Goal: Communication & Community: Answer question/provide support

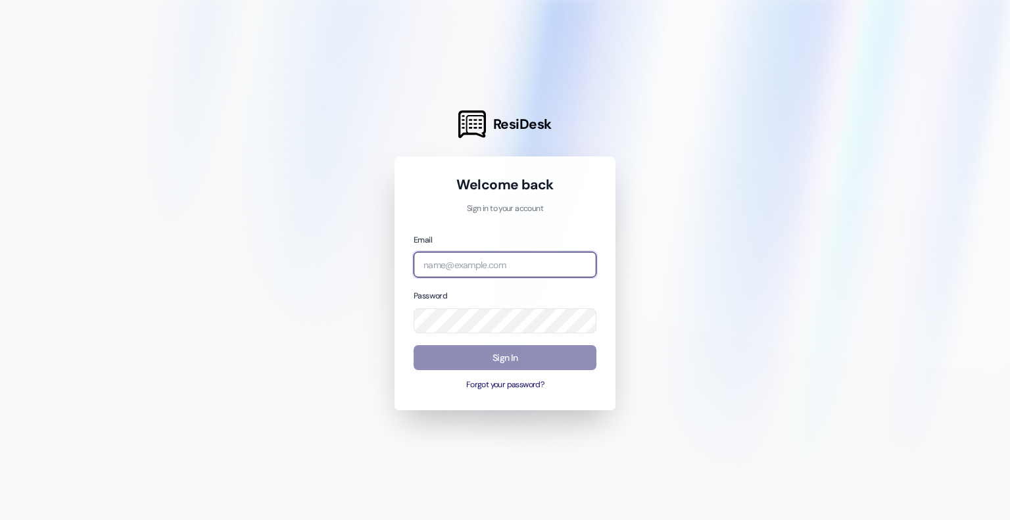
type input "[EMAIL_ADDRESS][DOMAIN_NAME]"
click at [484, 365] on button "Sign In" at bounding box center [504, 358] width 183 height 26
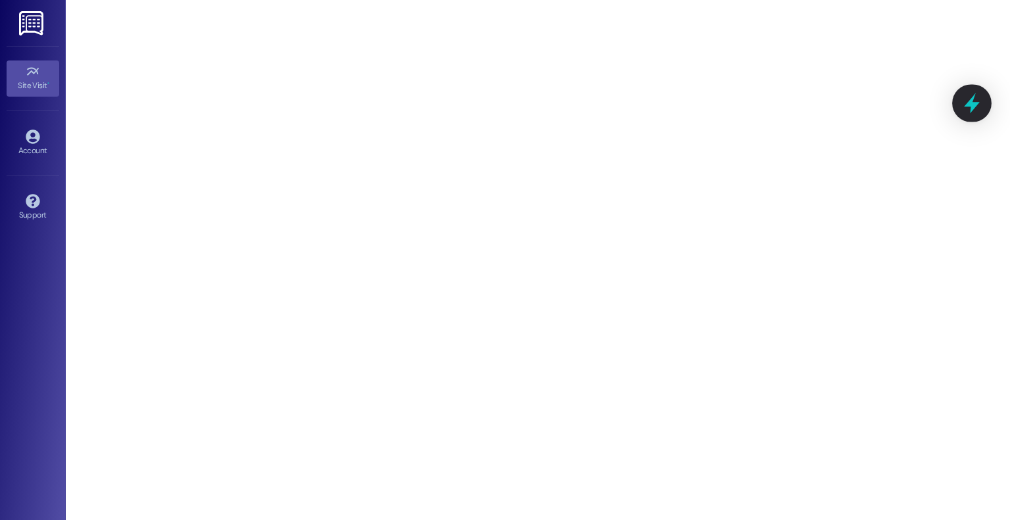
click at [981, 111] on icon at bounding box center [971, 103] width 22 height 22
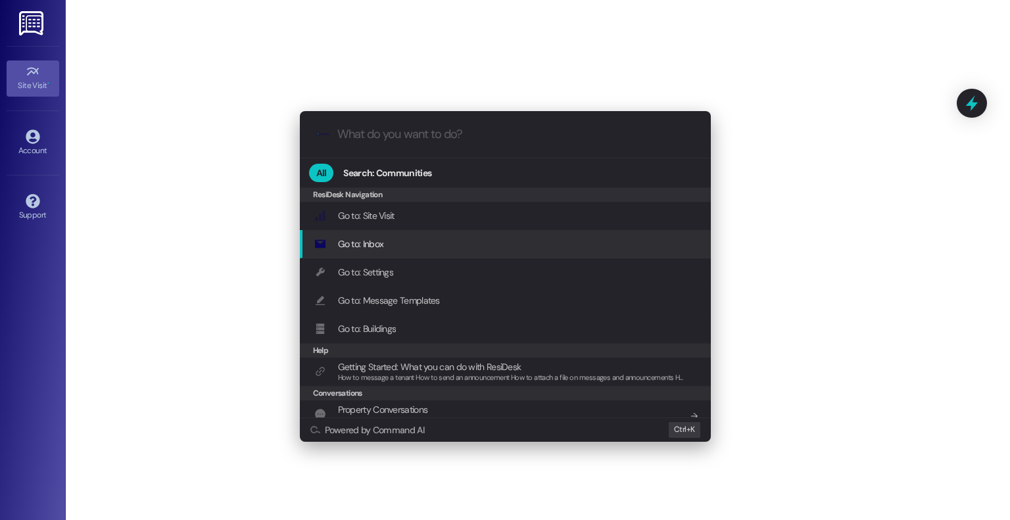
click at [386, 247] on div "Go to: Inbox Add shortcut" at bounding box center [506, 244] width 384 height 14
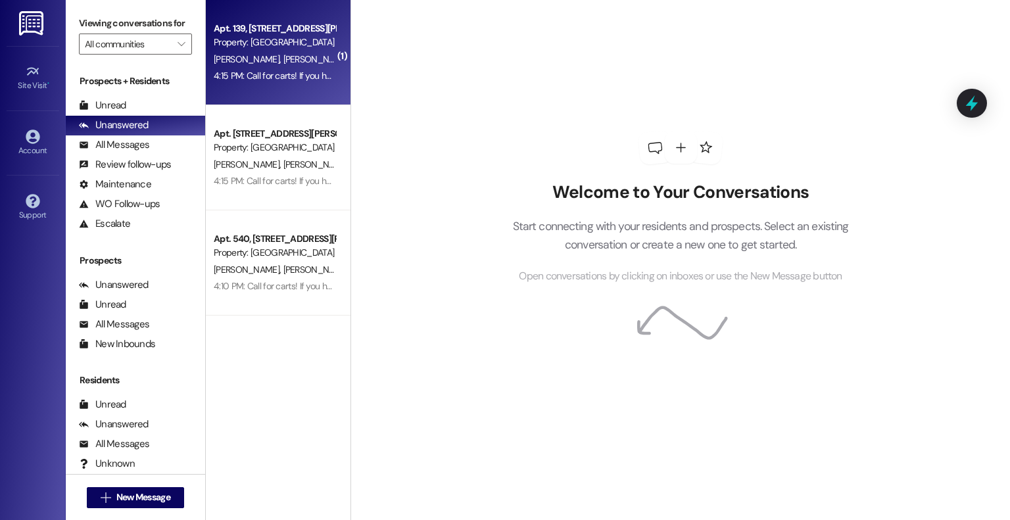
click at [283, 65] on span "[PERSON_NAME]" at bounding box center [316, 59] width 66 height 12
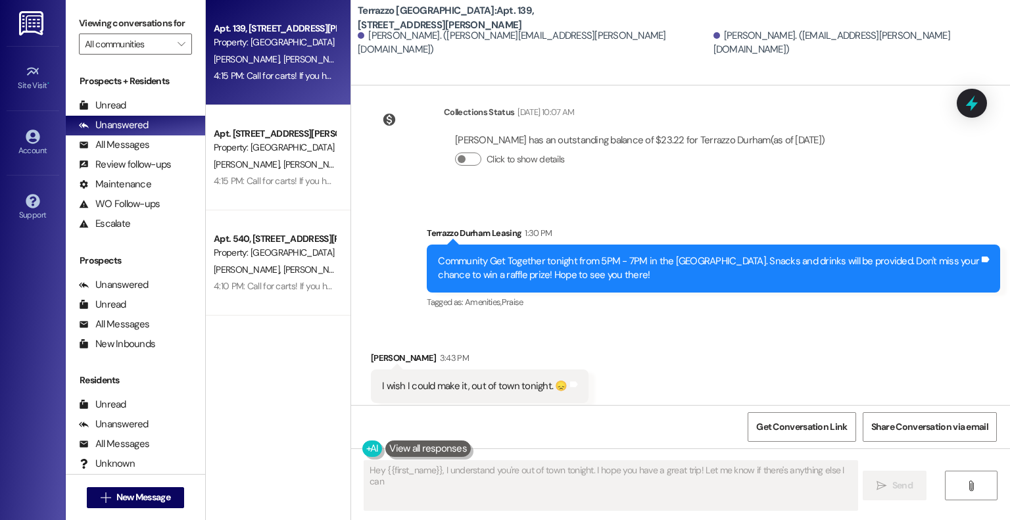
scroll to position [5395, 0]
type textarea "Hey {{first_name}}, I understand you're out of town tonight. I hope you have a …"
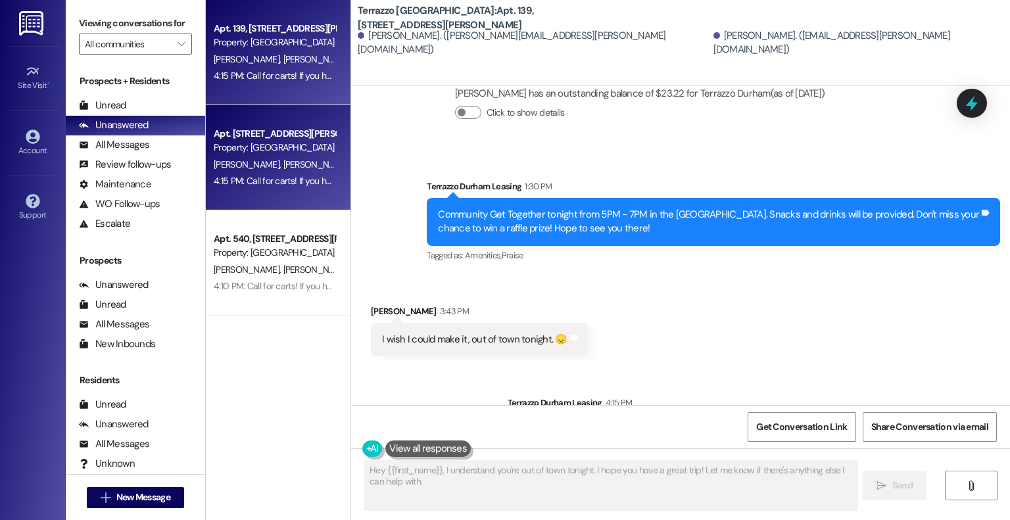
click at [270, 156] on div "[PERSON_NAME] [PERSON_NAME] [PERSON_NAME]" at bounding box center [274, 164] width 124 height 16
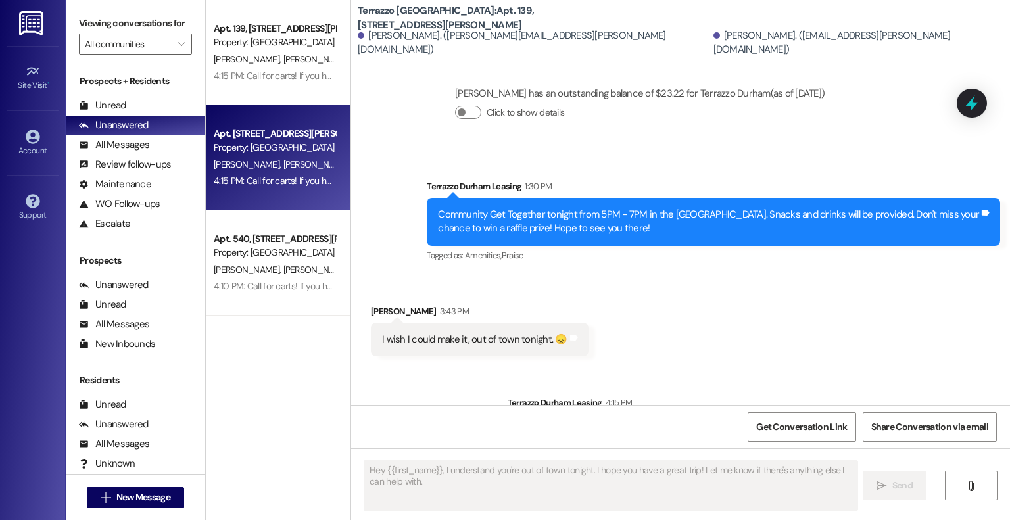
type textarea "Fetching suggested responses. Please feel free to read through the conversation…"
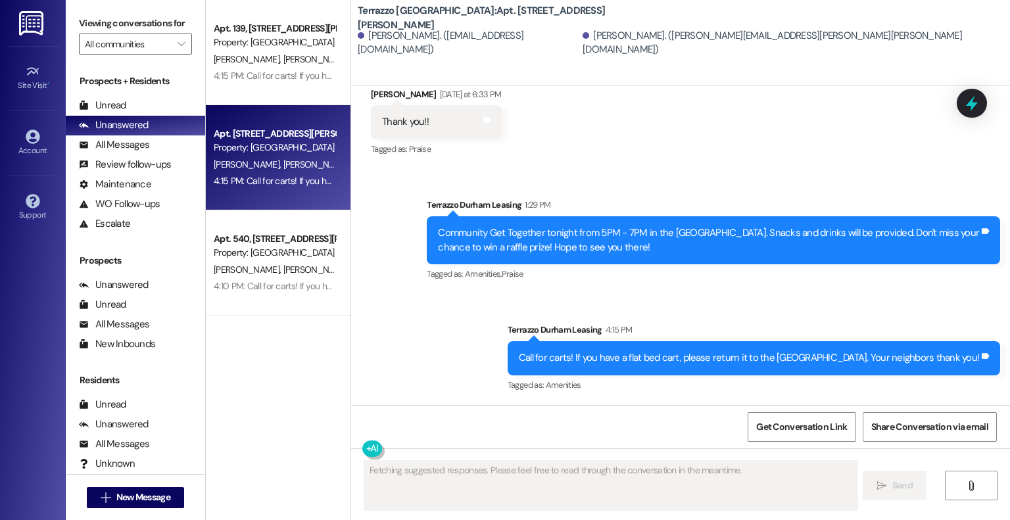
scroll to position [3724, 0]
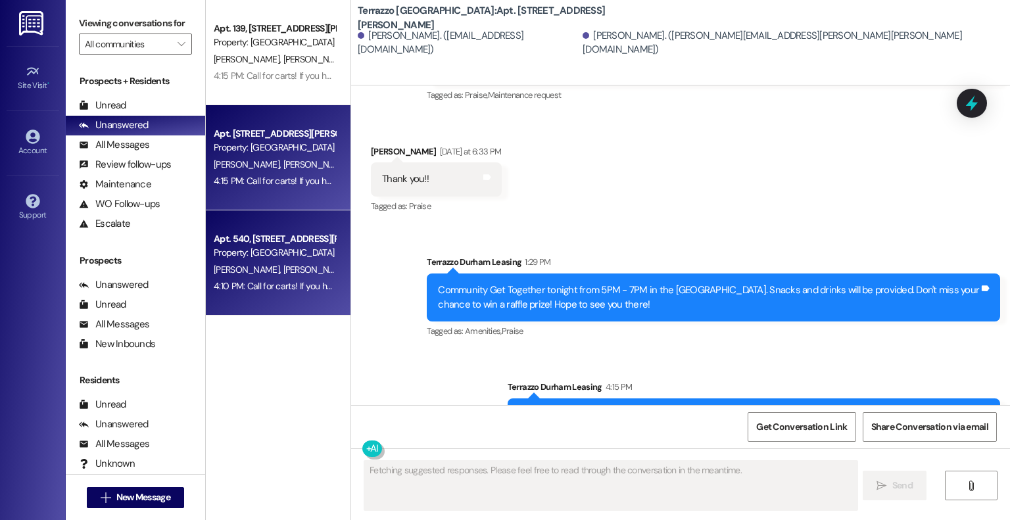
click at [270, 244] on div "Apt. 540, [STREET_ADDRESS][PERSON_NAME]" at bounding box center [275, 239] width 122 height 14
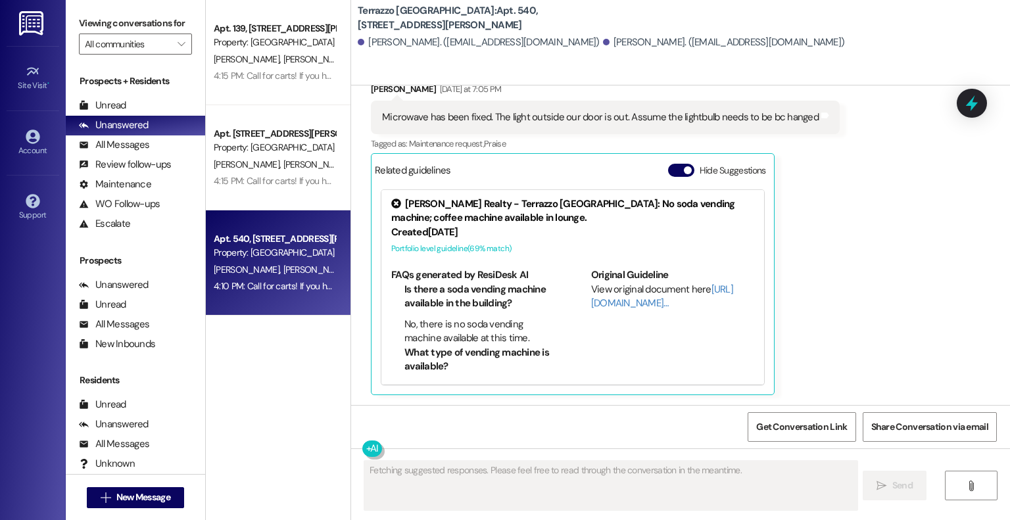
scroll to position [6493, 0]
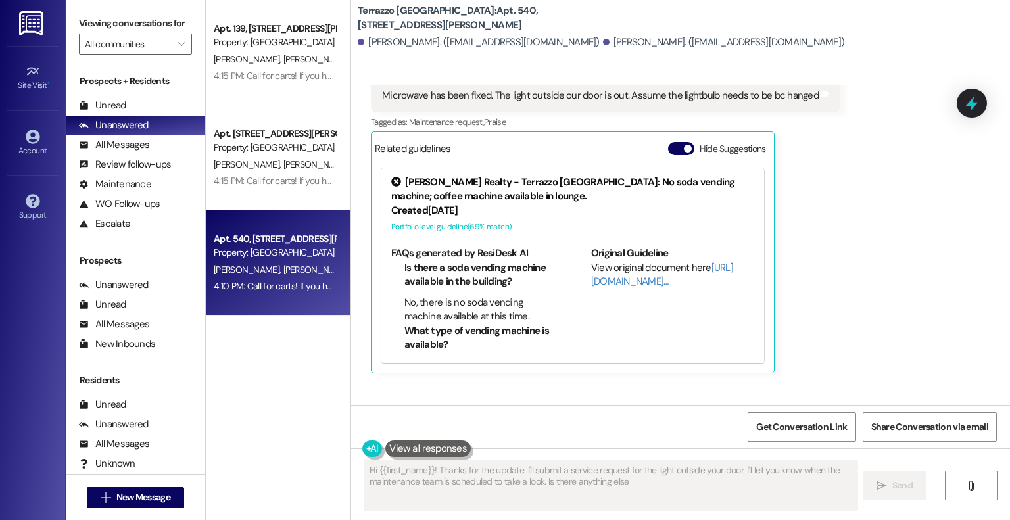
type textarea "Hi {{first_name}}! Thanks for the update. I'll submit a service request for the…"
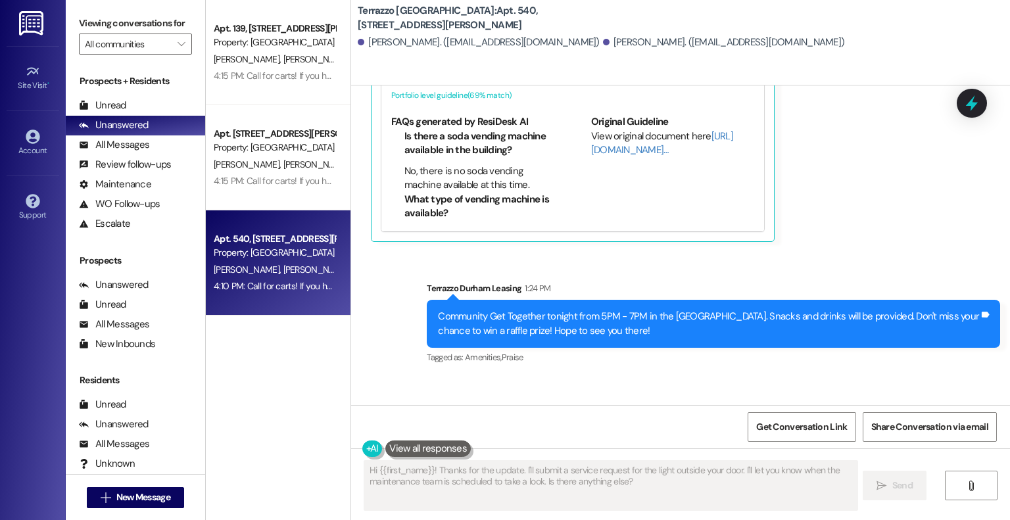
scroll to position [6664, 0]
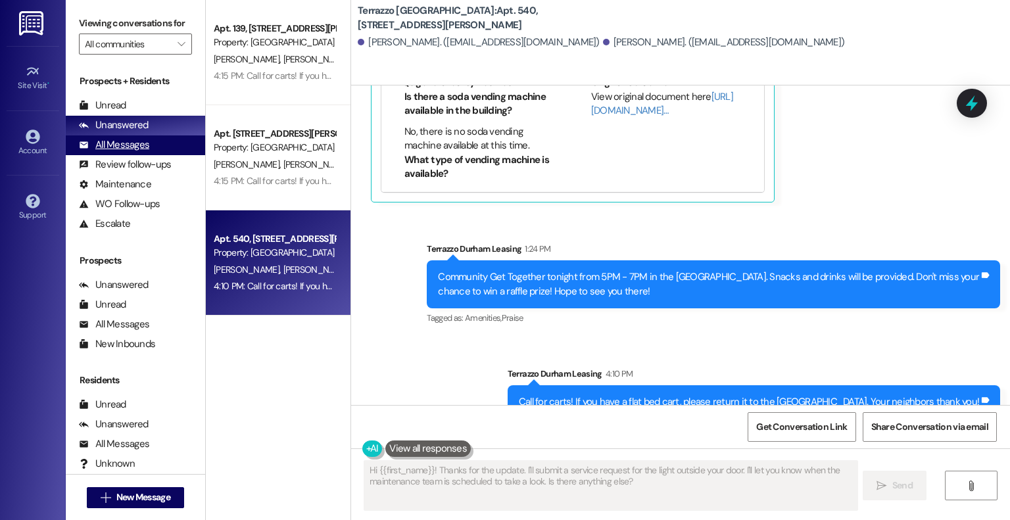
click at [130, 139] on div "All Messages" at bounding box center [114, 145] width 70 height 14
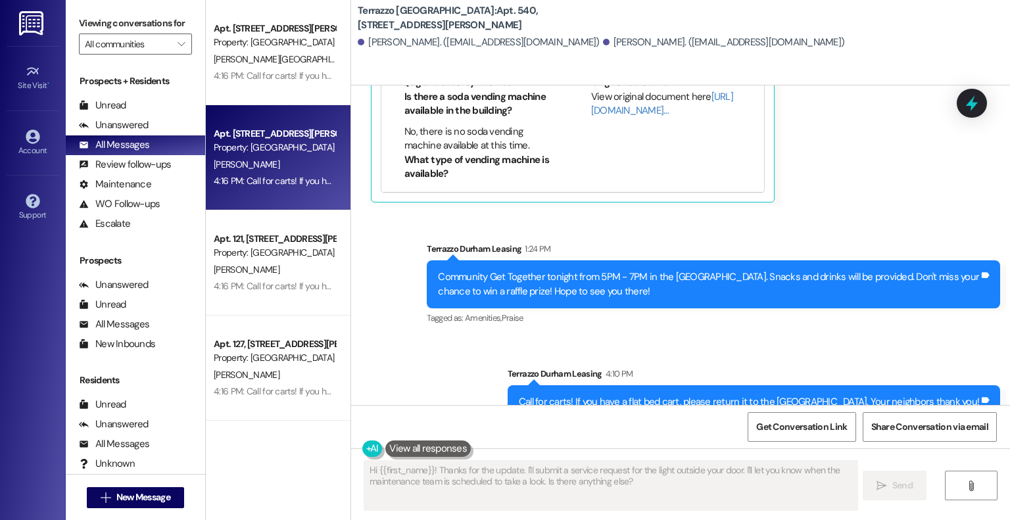
click at [281, 158] on div "[PERSON_NAME]" at bounding box center [274, 164] width 124 height 16
type textarea "Fetching suggested responses. Please feel free to read through the conversation…"
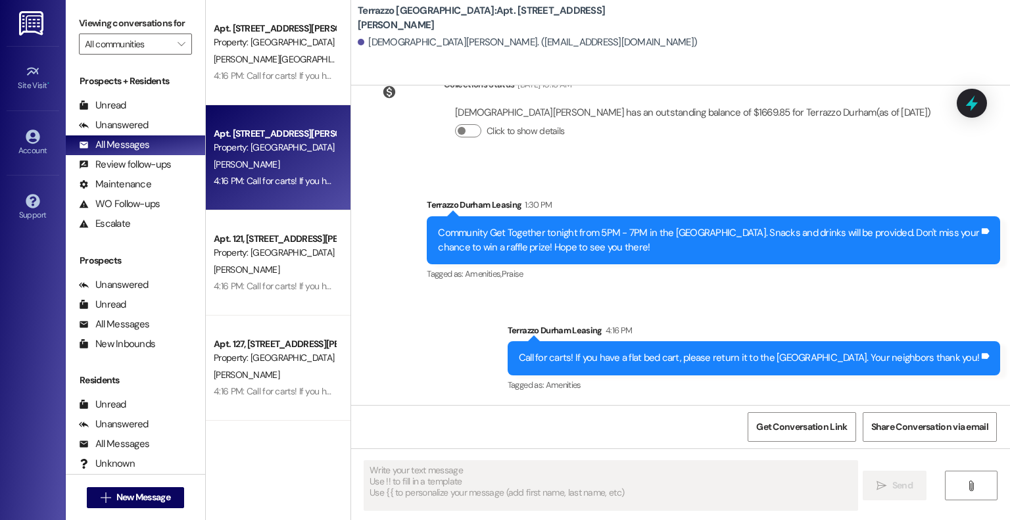
scroll to position [2016, 0]
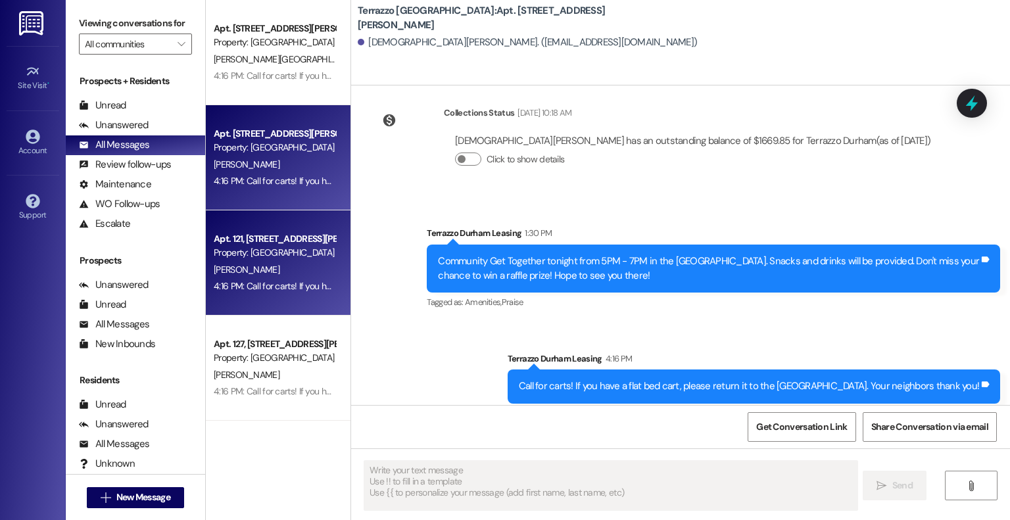
click at [250, 233] on div "Apt. 121, [STREET_ADDRESS][PERSON_NAME]" at bounding box center [275, 239] width 122 height 14
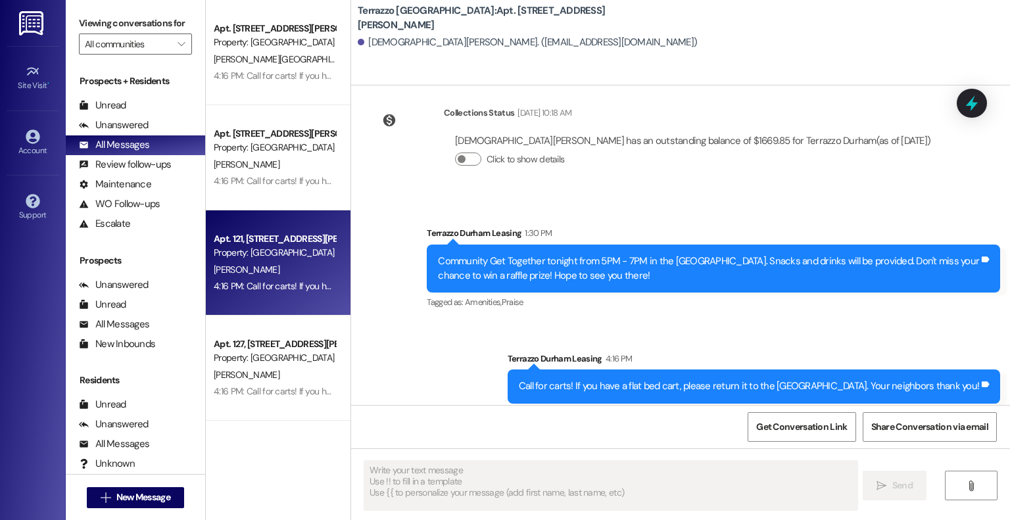
type textarea "Fetching suggested responses. Please feel free to read through the conversation…"
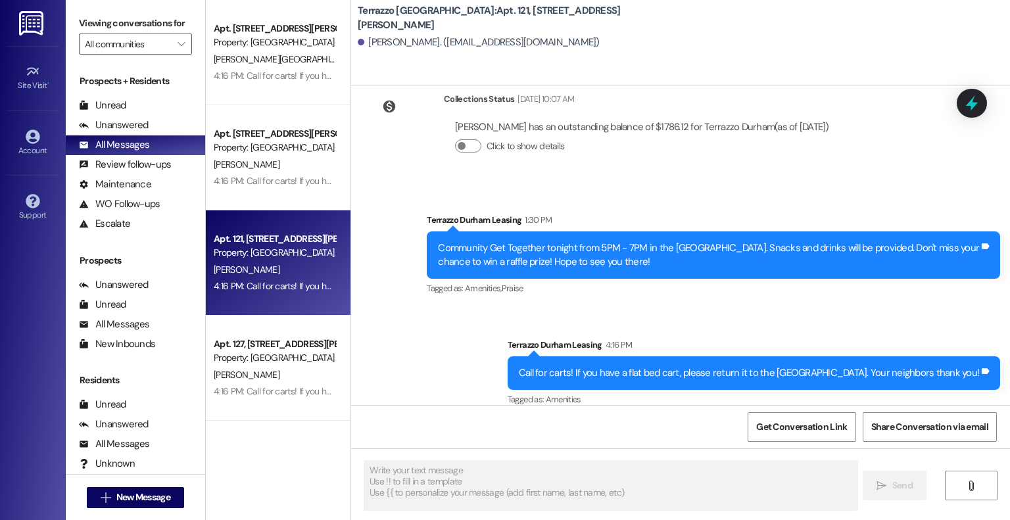
scroll to position [1767, 0]
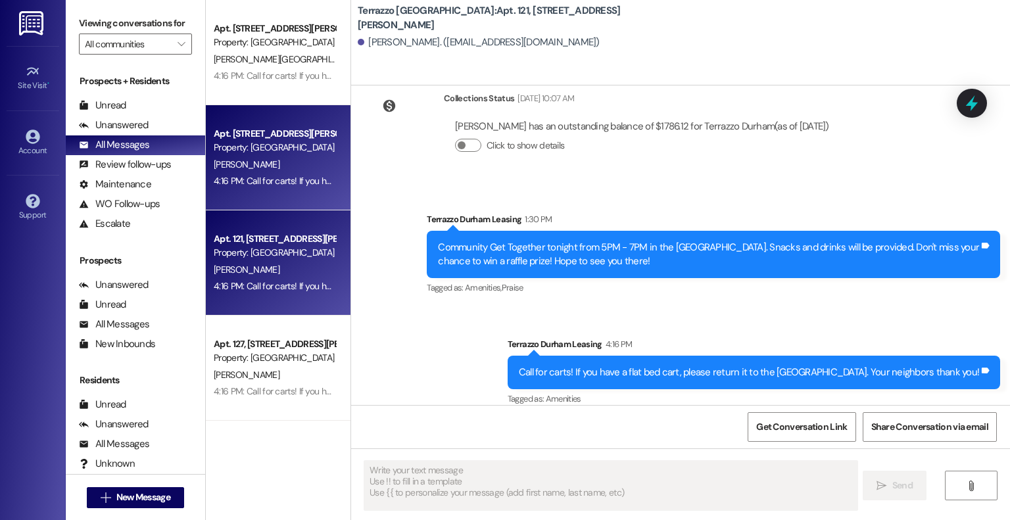
click at [265, 152] on div "Property: [GEOGRAPHIC_DATA]" at bounding box center [275, 148] width 122 height 14
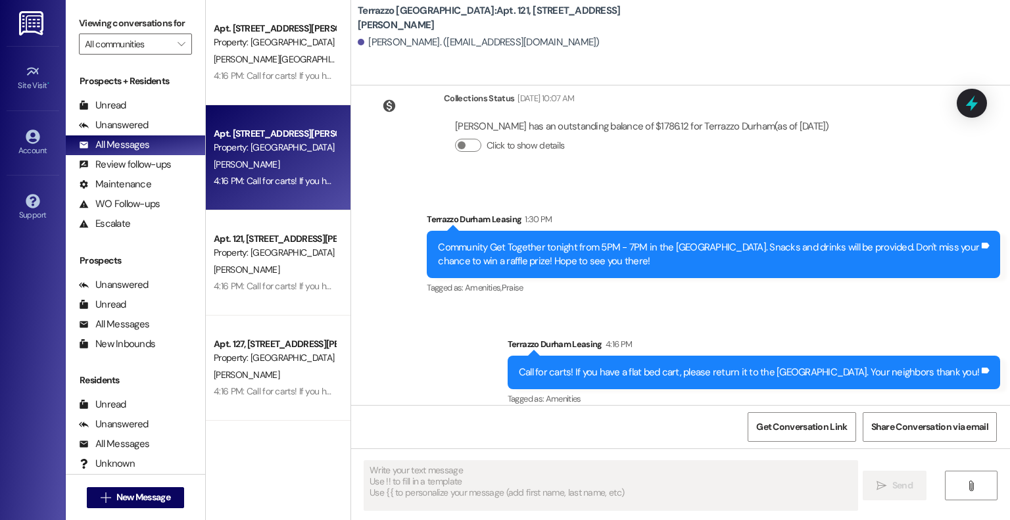
type textarea "Fetching suggested responses. Please feel free to read through the conversation…"
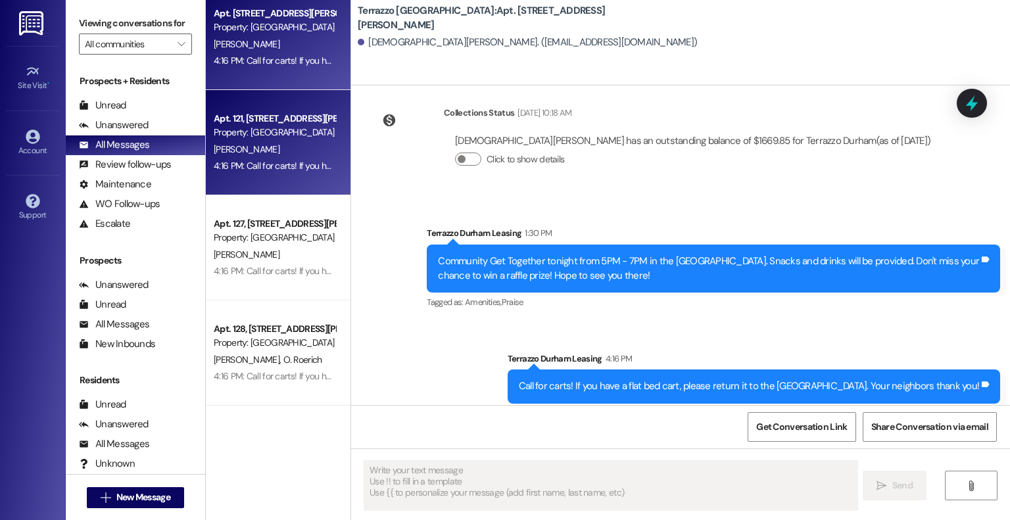
scroll to position [197, 0]
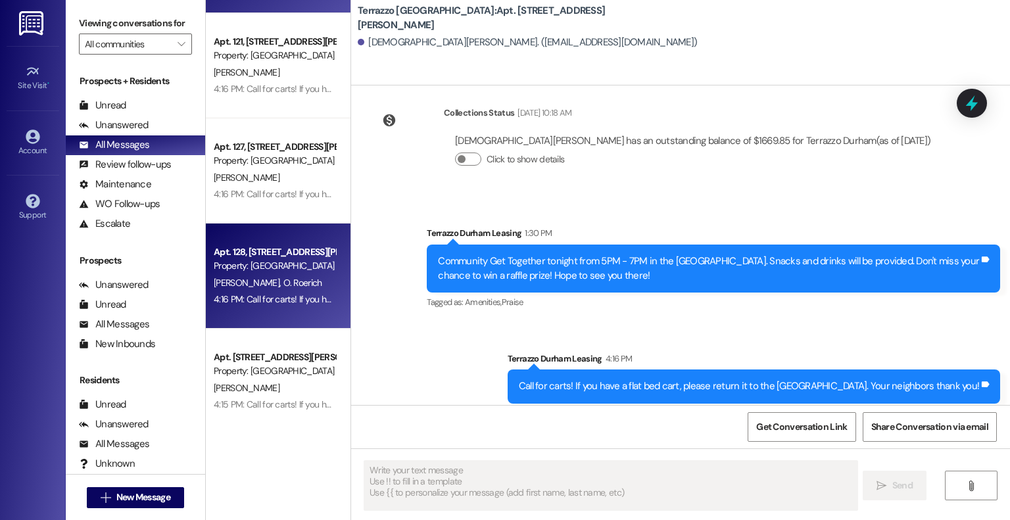
click at [242, 266] on div "Property: [GEOGRAPHIC_DATA]" at bounding box center [275, 266] width 122 height 14
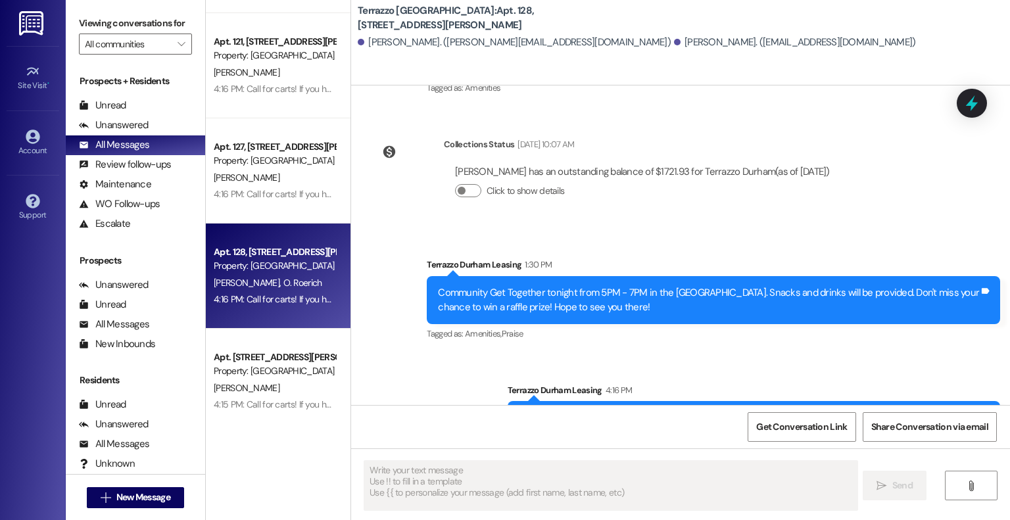
scroll to position [3288, 0]
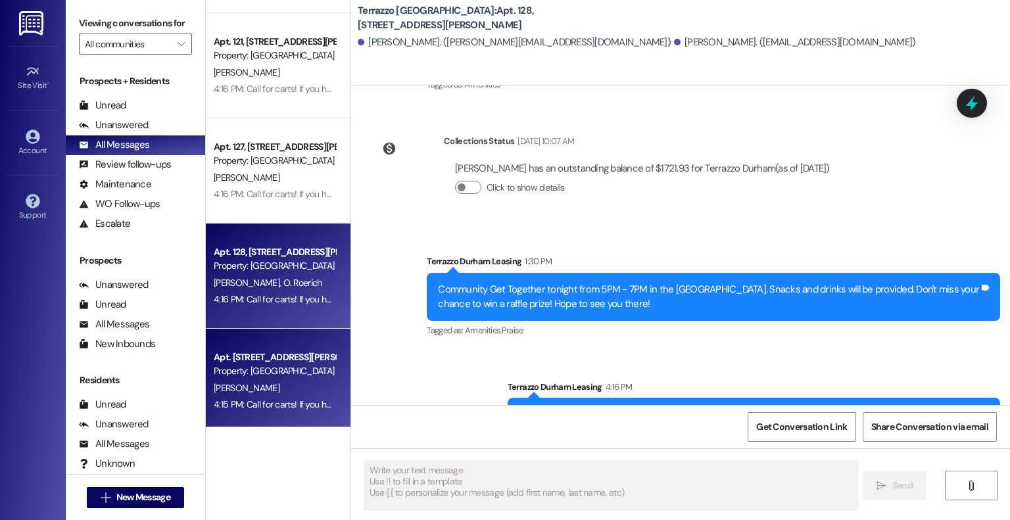
click at [267, 378] on div "Apt. [STREET_ADDRESS][PERSON_NAME] Property: [GEOGRAPHIC_DATA]" at bounding box center [274, 364] width 124 height 31
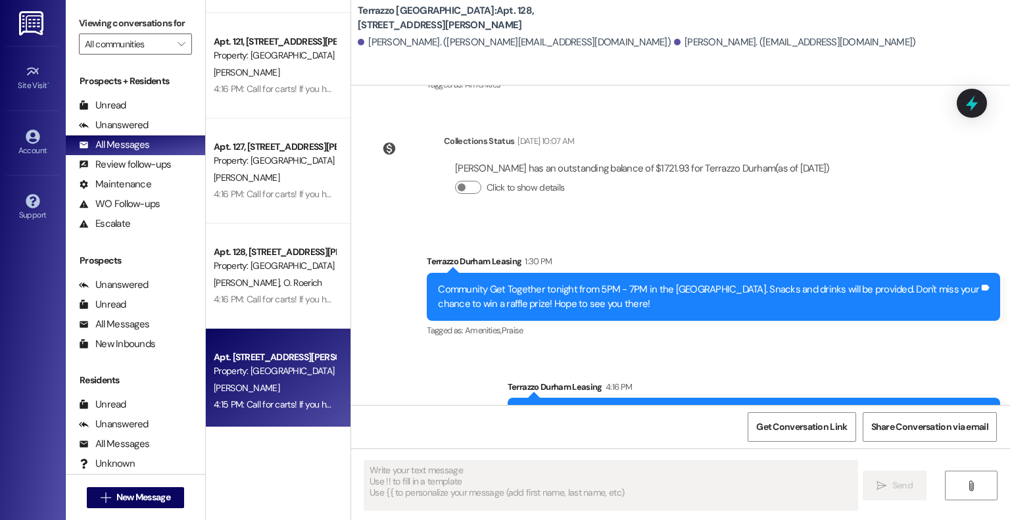
type textarea "Fetching suggested responses. Please feel free to read through the conversation…"
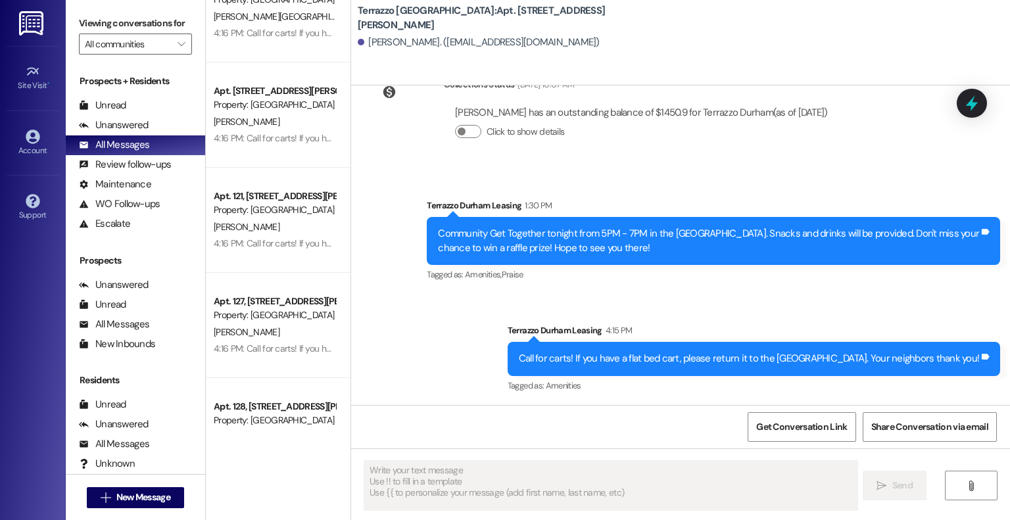
scroll to position [0, 0]
